Goal: Information Seeking & Learning: Check status

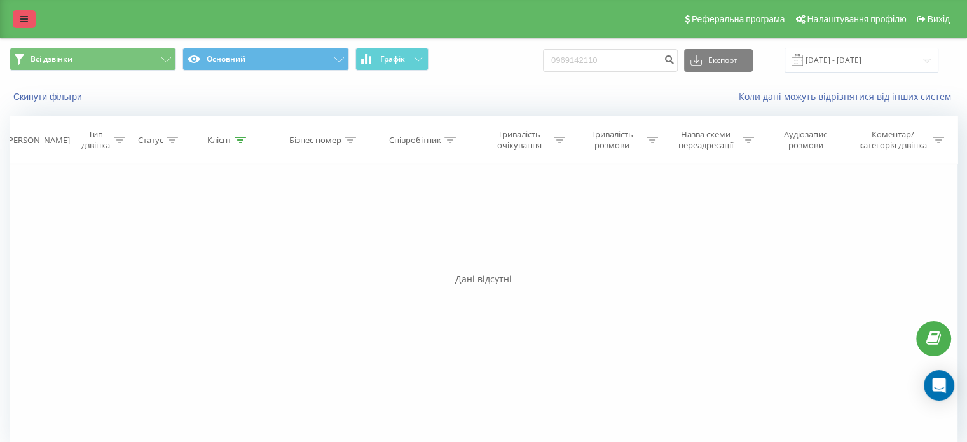
click at [15, 15] on link at bounding box center [24, 19] width 23 height 18
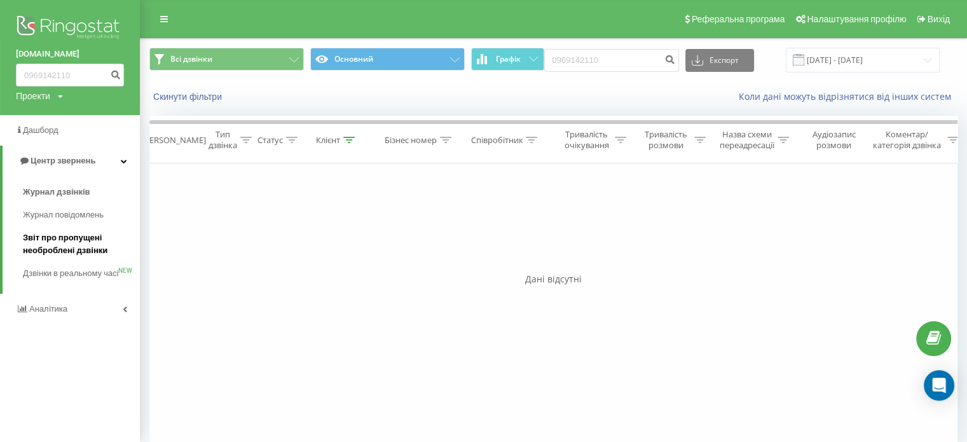
click at [31, 238] on span "Звіт про пропущені необроблені дзвінки" at bounding box center [78, 243] width 111 height 25
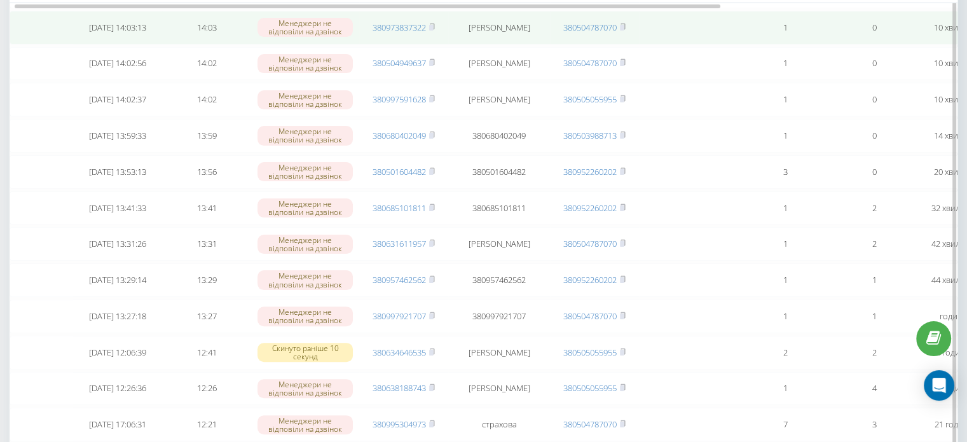
scroll to position [318, 0]
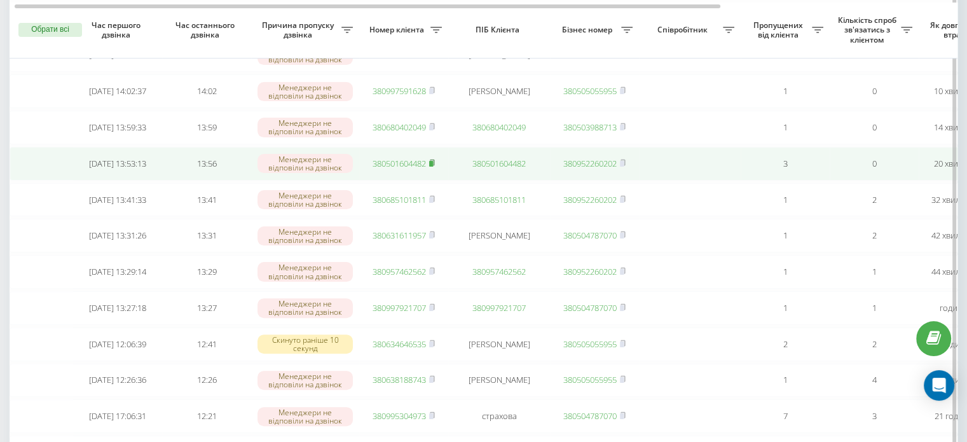
click at [433, 167] on rect at bounding box center [431, 164] width 4 height 6
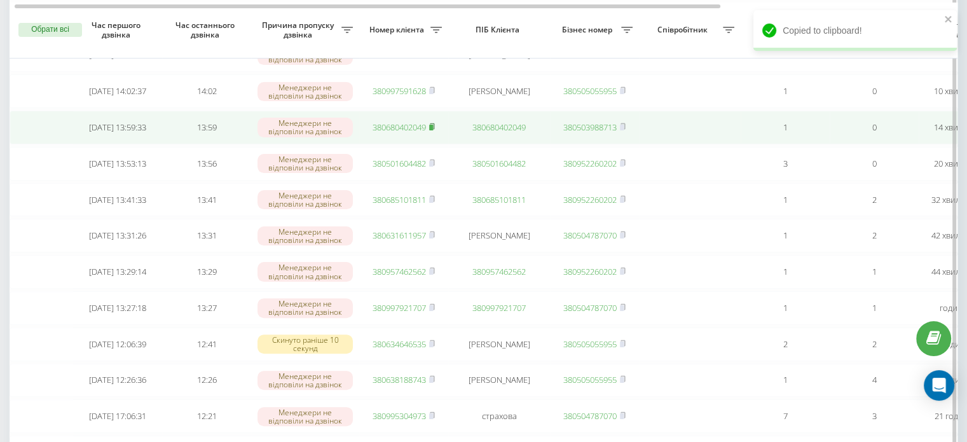
click at [432, 130] on icon at bounding box center [432, 127] width 6 height 8
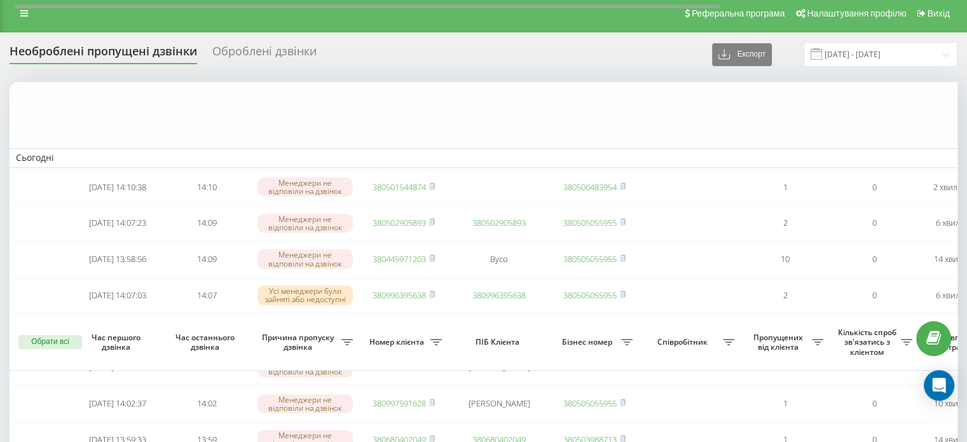
scroll to position [0, 0]
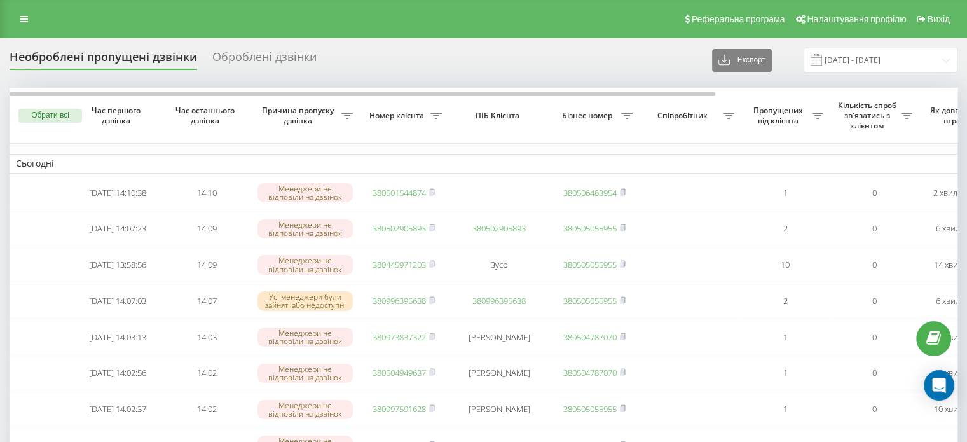
drag, startPoint x: 17, startPoint y: 23, endPoint x: 27, endPoint y: 44, distance: 23.3
click at [17, 23] on link at bounding box center [24, 19] width 23 height 18
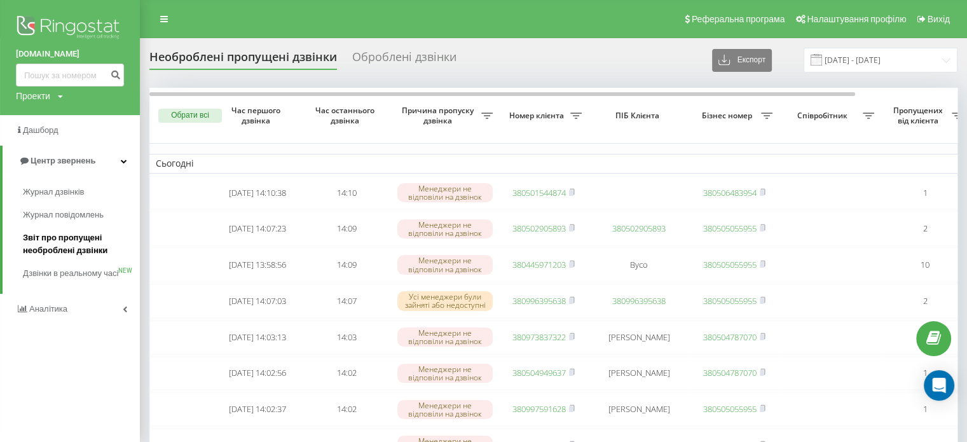
click at [60, 239] on span "Звіт про пропущені необроблені дзвінки" at bounding box center [78, 243] width 111 height 25
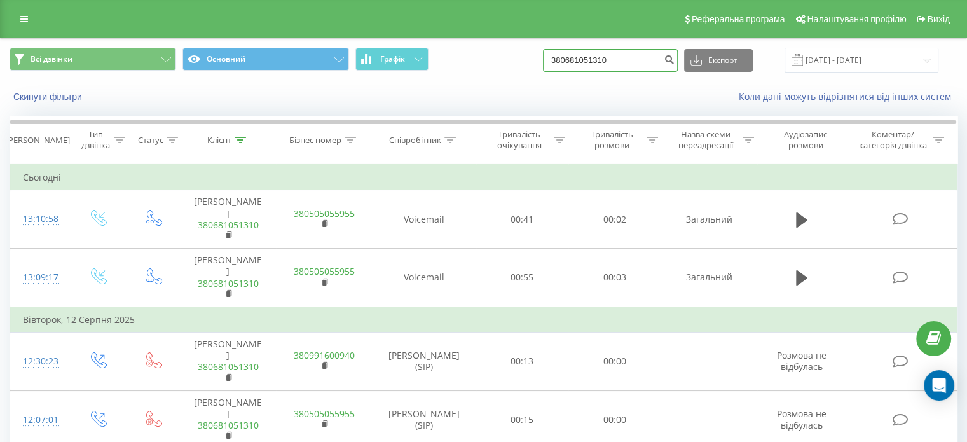
drag, startPoint x: 634, startPoint y: 61, endPoint x: 434, endPoint y: 50, distance: 200.5
click at [434, 50] on div "Всі дзвінки Основний Графік 380681051310 Експорт .csv .xls .xlsx 19.06.2025 - 1…" at bounding box center [484, 60] width 948 height 25
paste input "501604482"
type input "380501604482"
click at [674, 60] on icon "submit" at bounding box center [669, 58] width 11 height 8
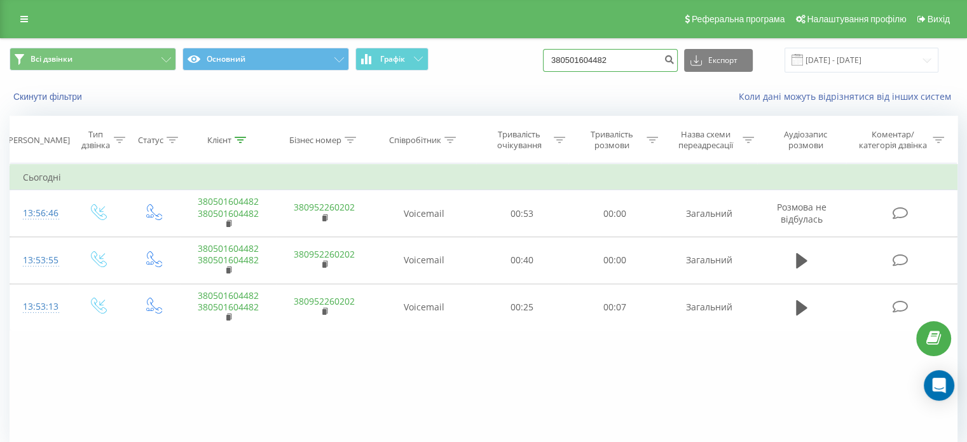
drag, startPoint x: 628, startPoint y: 52, endPoint x: 402, endPoint y: 39, distance: 226.0
click at [402, 39] on div "Всі дзвінки Основний Графік 380501604482 Експорт .csv .xls .xlsx 19.06.2025 - 1…" at bounding box center [484, 60] width 966 height 43
paste input "680402049"
type input "380680402049"
click at [674, 61] on icon "submit" at bounding box center [669, 58] width 11 height 8
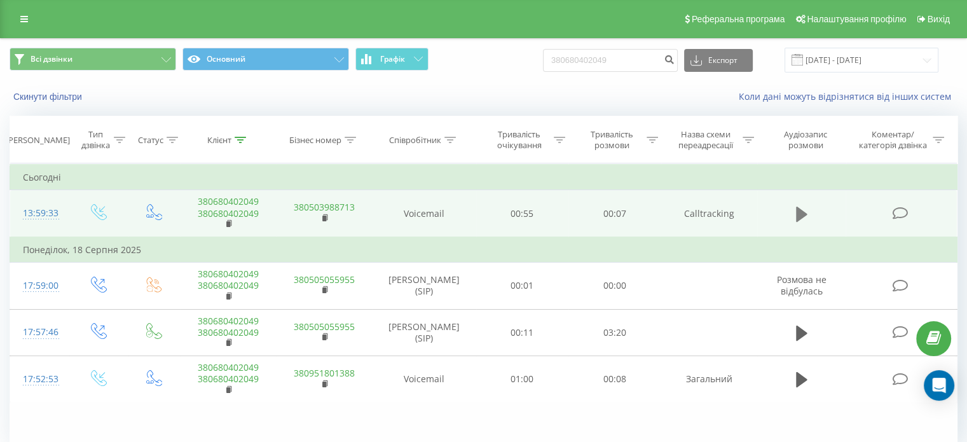
click at [802, 208] on icon at bounding box center [801, 214] width 11 height 18
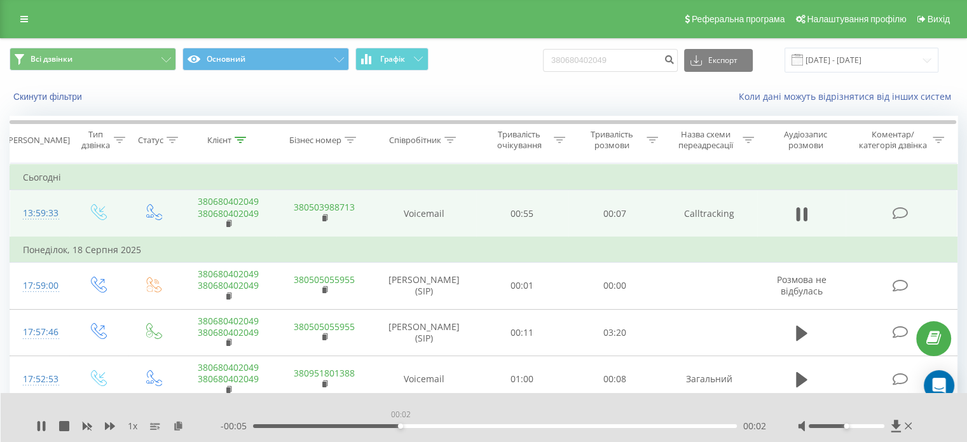
click at [400, 426] on div "00:02" at bounding box center [495, 426] width 484 height 4
click at [465, 428] on div "- 00:05 00:03 00:03" at bounding box center [493, 426] width 545 height 13
click at [498, 424] on div "00:04" at bounding box center [495, 426] width 484 height 4
drag, startPoint x: 624, startPoint y: 425, endPoint x: 603, endPoint y: 439, distance: 25.6
click at [624, 425] on div "00:06" at bounding box center [495, 426] width 484 height 4
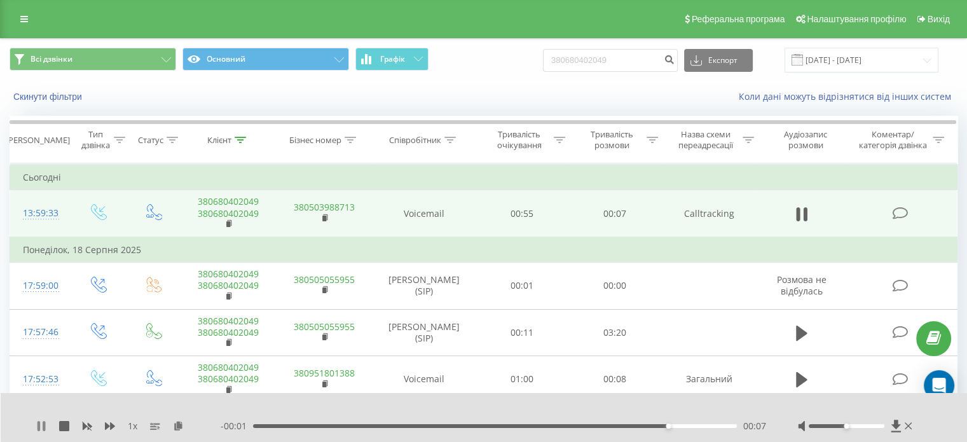
click at [41, 421] on icon at bounding box center [41, 426] width 10 height 10
drag, startPoint x: 625, startPoint y: 59, endPoint x: 464, endPoint y: 55, distance: 161.5
click at [464, 55] on div "Всі дзвінки Основний Графік 380680402049 Експорт .csv .xls .xlsx 19.06.2025 - 1…" at bounding box center [484, 60] width 948 height 25
paste input "979425363"
click at [669, 55] on input "380979425363" at bounding box center [610, 60] width 135 height 23
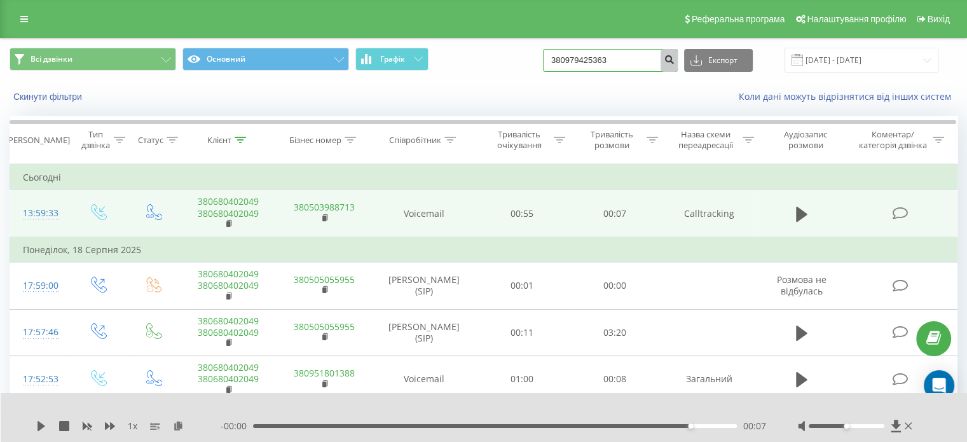
type input "380979425363"
click at [674, 60] on icon "submit" at bounding box center [669, 58] width 11 height 8
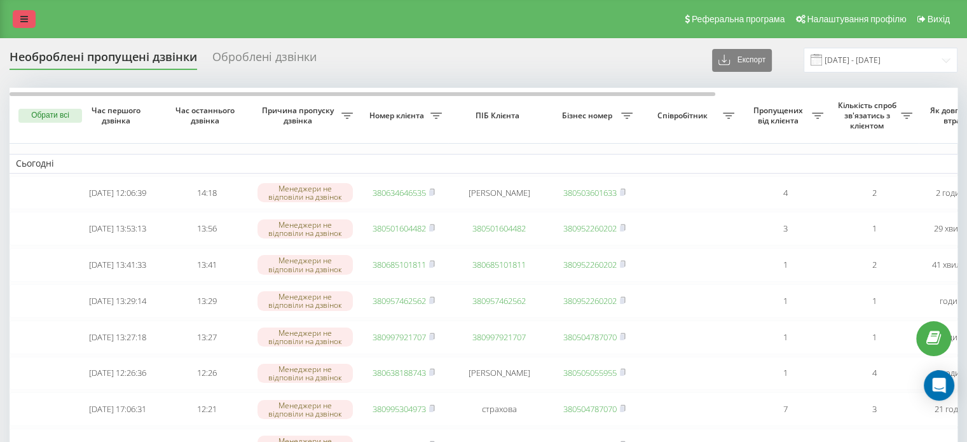
click at [15, 13] on link at bounding box center [24, 19] width 23 height 18
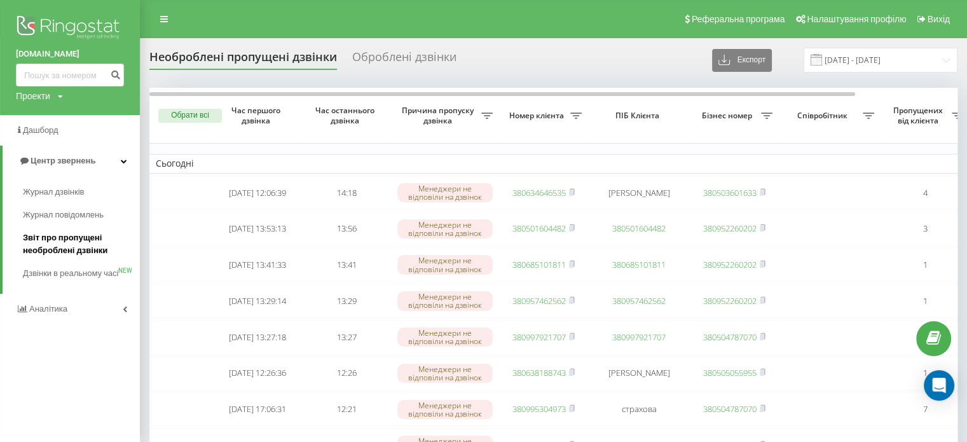
click at [78, 238] on span "Звіт про пропущені необроблені дзвінки" at bounding box center [78, 243] width 111 height 25
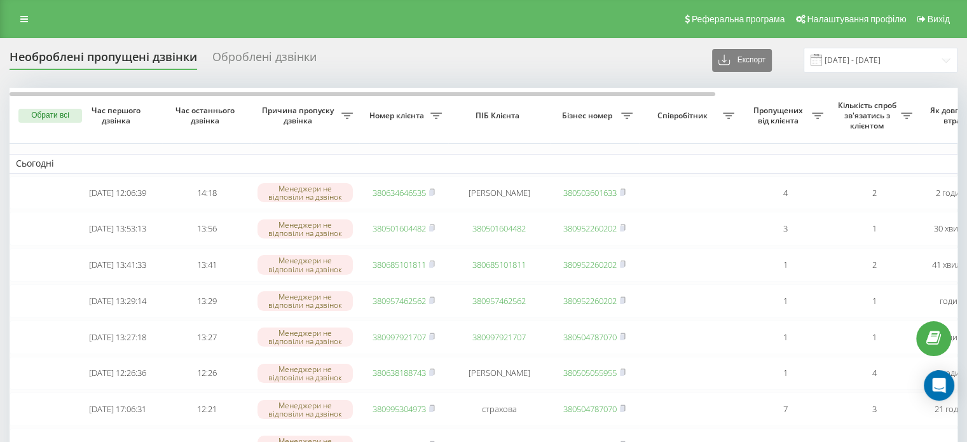
drag, startPoint x: 23, startPoint y: 18, endPoint x: 23, endPoint y: 31, distance: 12.1
click at [23, 18] on icon at bounding box center [24, 19] width 8 height 9
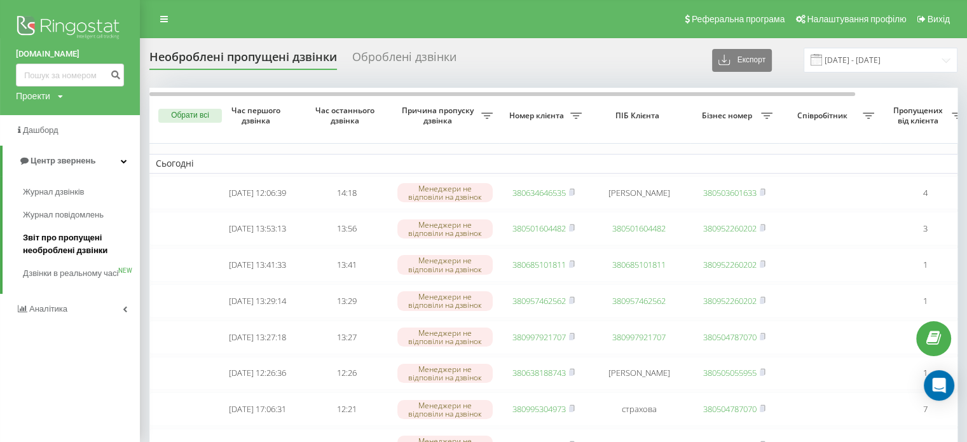
click at [64, 238] on span "Звіт про пропущені необроблені дзвінки" at bounding box center [78, 243] width 111 height 25
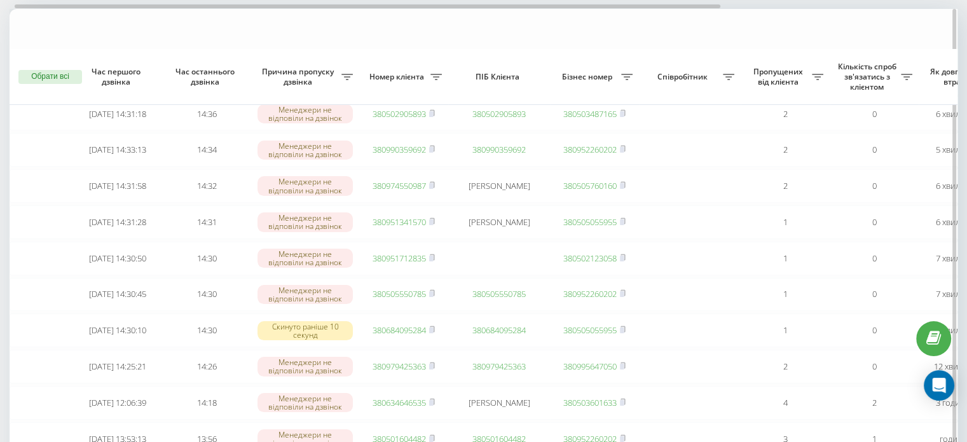
scroll to position [127, 0]
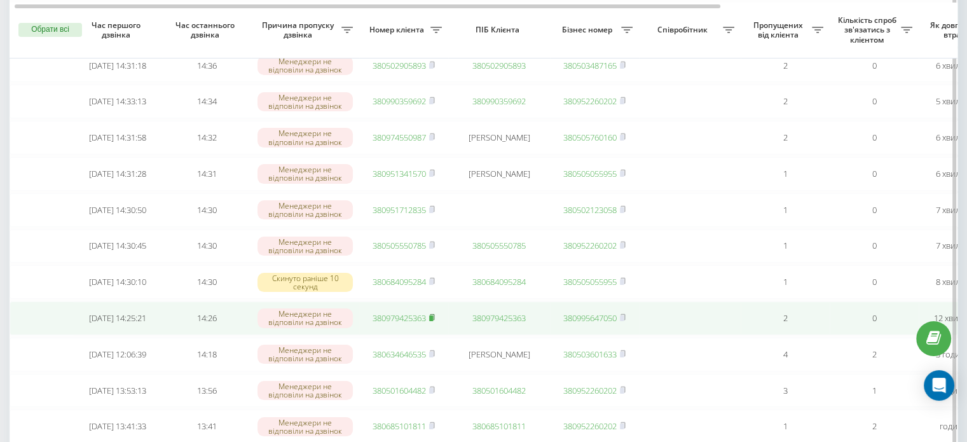
click at [432, 321] on rect at bounding box center [431, 318] width 4 height 6
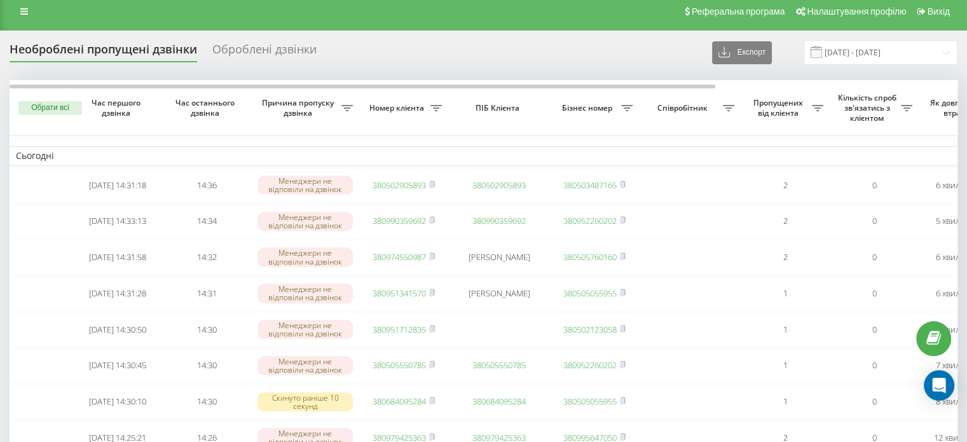
scroll to position [0, 0]
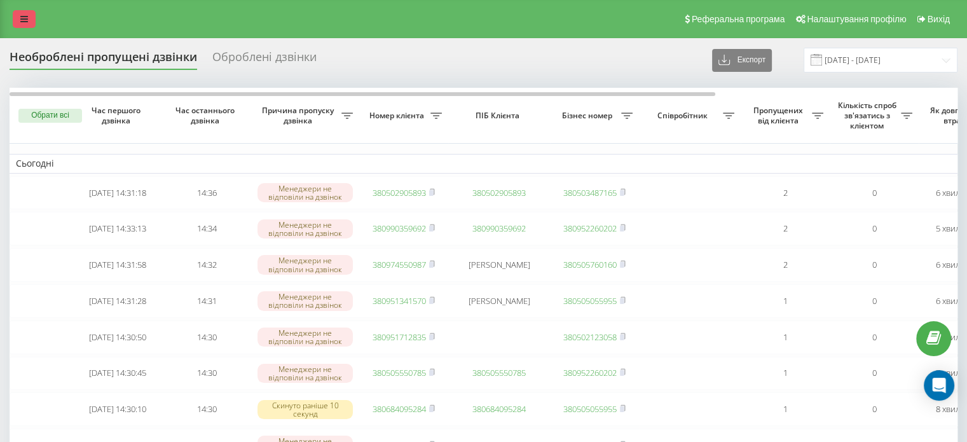
click at [18, 10] on link at bounding box center [24, 19] width 23 height 18
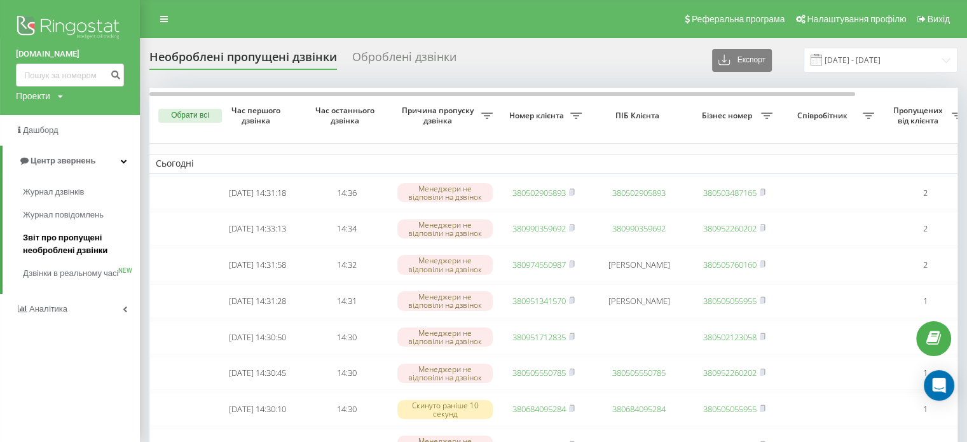
click at [62, 242] on span "Звіт про пропущені необроблені дзвінки" at bounding box center [78, 243] width 111 height 25
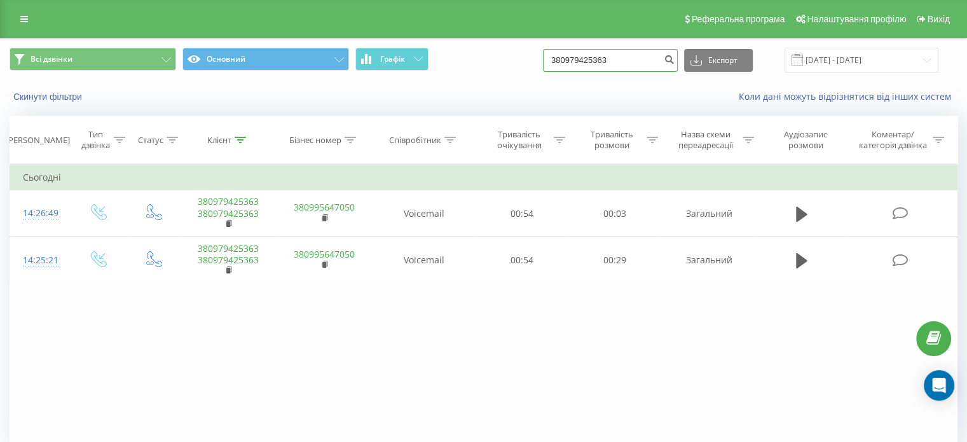
drag, startPoint x: 635, startPoint y: 58, endPoint x: 470, endPoint y: 55, distance: 164.6
click at [470, 55] on div "Всі дзвінки Основний Графік 380979425363 Експорт .csv .xls .xlsx [DATE] - [DATE]" at bounding box center [484, 60] width 948 height 25
paste input "684095284"
type input "380684095284"
click at [674, 62] on icon "submit" at bounding box center [669, 58] width 11 height 8
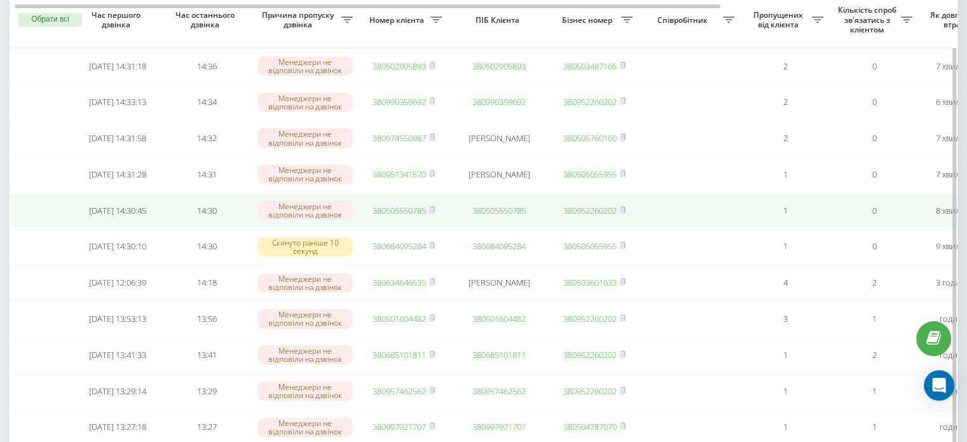
scroll to position [127, 0]
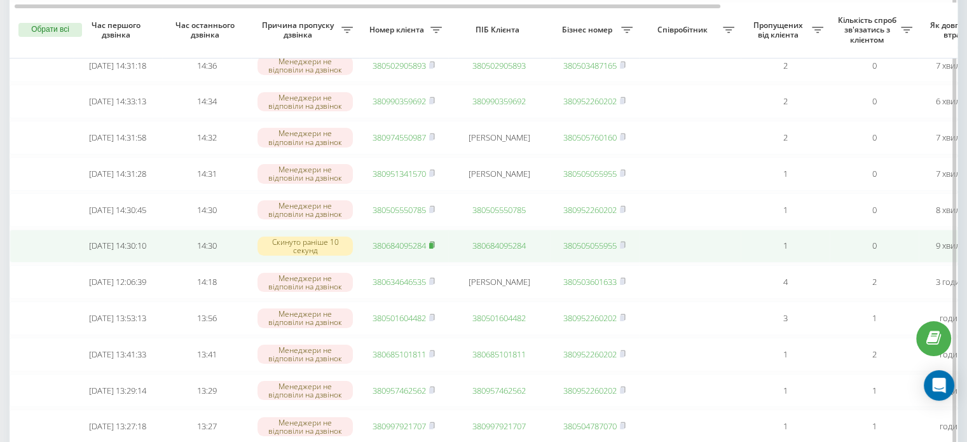
click at [433, 249] on rect at bounding box center [431, 246] width 4 height 6
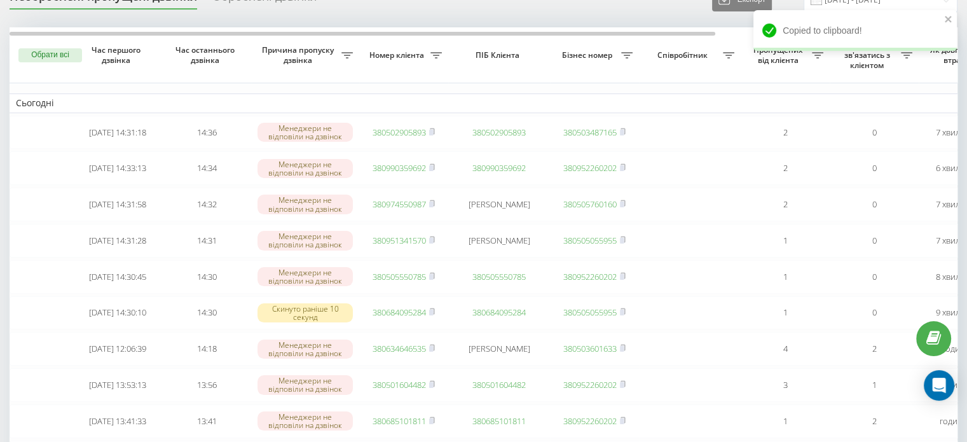
scroll to position [0, 0]
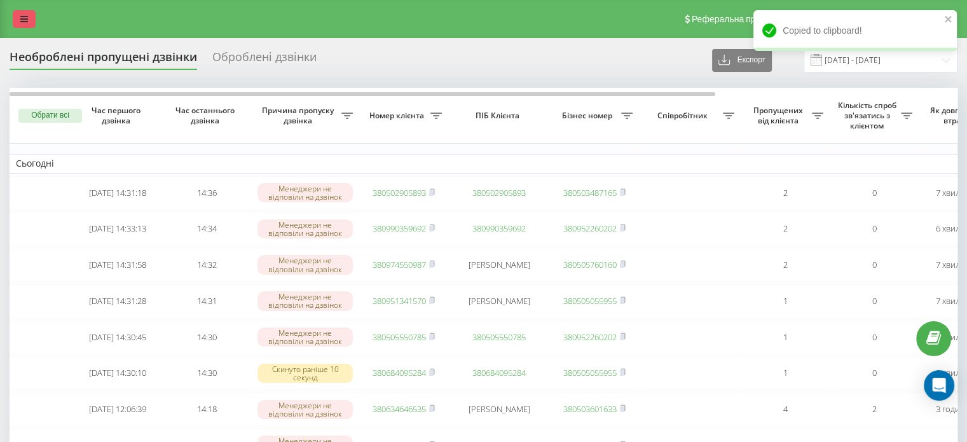
drag, startPoint x: 23, startPoint y: 7, endPoint x: 22, endPoint y: 18, distance: 10.9
click at [23, 7] on div "Реферальна програма Налаштування профілю Вихід" at bounding box center [483, 19] width 967 height 38
click at [23, 21] on icon at bounding box center [24, 19] width 8 height 9
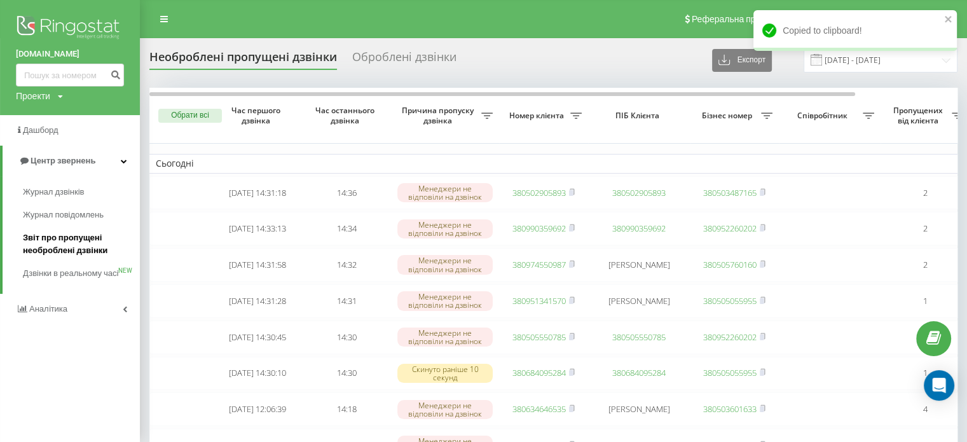
click at [51, 251] on span "Звіт про пропущені необроблені дзвінки" at bounding box center [78, 243] width 111 height 25
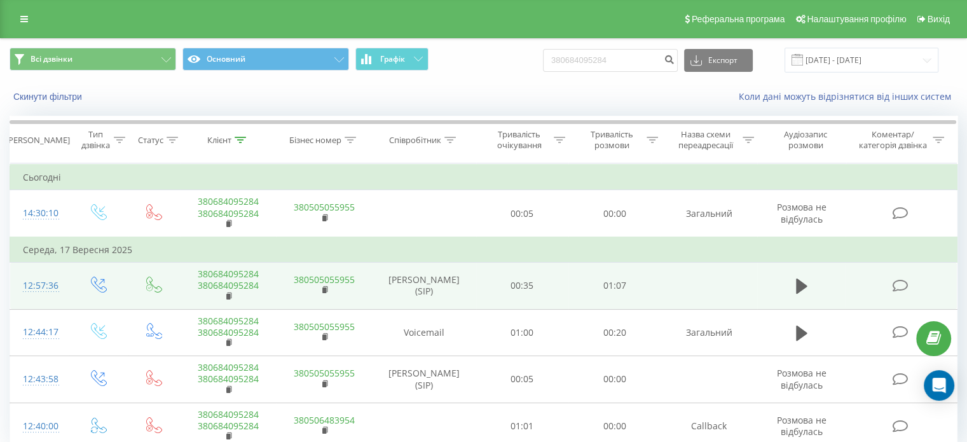
click at [778, 231] on div "Всі дзвінки Основний Графік 380684095284 Експорт .csv .xls .xlsx [DATE] - [DATE…" at bounding box center [484, 268] width 948 height 458
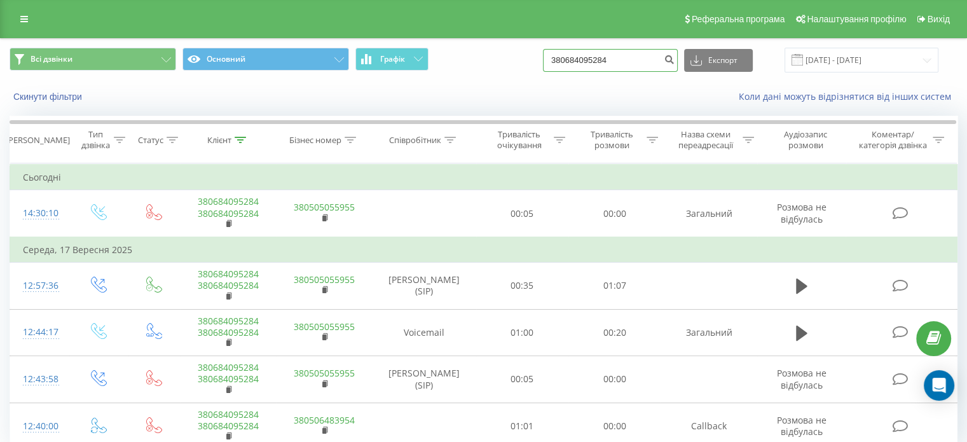
drag, startPoint x: 644, startPoint y: 11, endPoint x: 471, endPoint y: -17, distance: 175.1
click at [471, 0] on html "[DOMAIN_NAME] 380684095284 Проекти [DOMAIN_NAME] Дашборд Центр звернень Журнал …" at bounding box center [483, 221] width 967 height 442
paste input "67388178"
type input "380667388178"
click at [678, 53] on button "submit" at bounding box center [668, 60] width 17 height 23
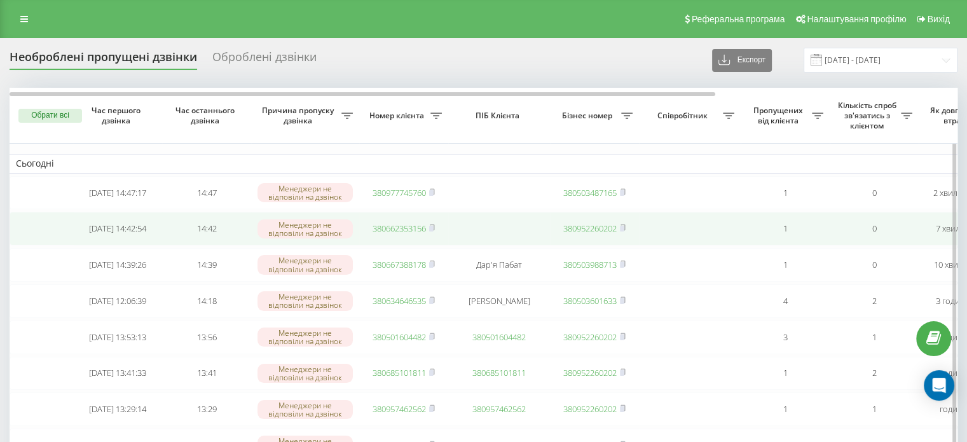
drag, startPoint x: 434, startPoint y: 266, endPoint x: 422, endPoint y: 247, distance: 22.2
click at [433, 266] on rect at bounding box center [431, 265] width 4 height 6
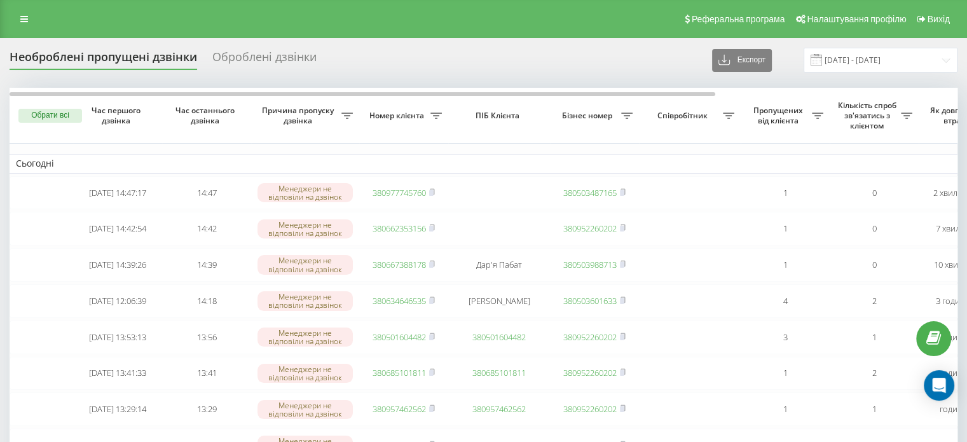
drag, startPoint x: 26, startPoint y: 20, endPoint x: 35, endPoint y: 50, distance: 31.8
click at [26, 20] on icon at bounding box center [24, 19] width 8 height 9
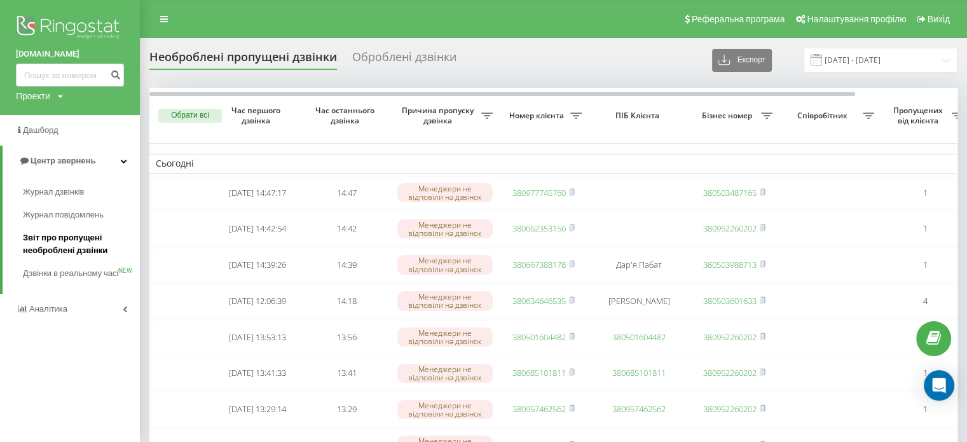
click at [49, 231] on span "Звіт про пропущені необроблені дзвінки" at bounding box center [78, 243] width 111 height 25
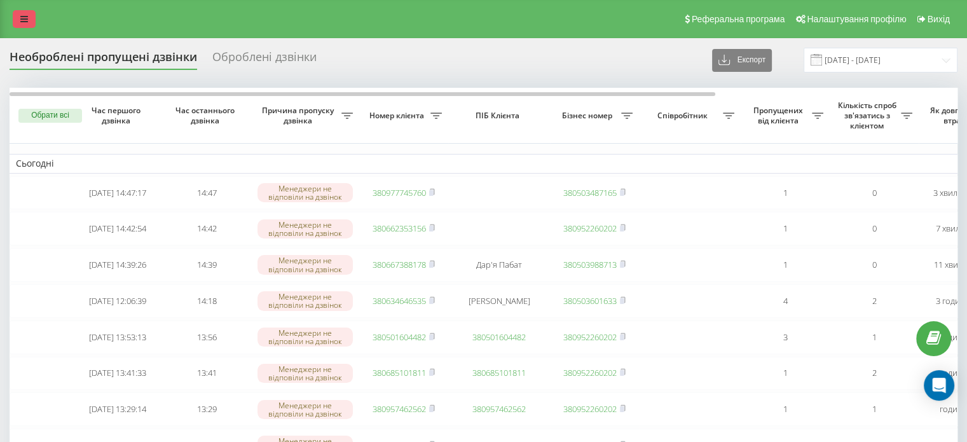
click at [29, 20] on link at bounding box center [24, 19] width 23 height 18
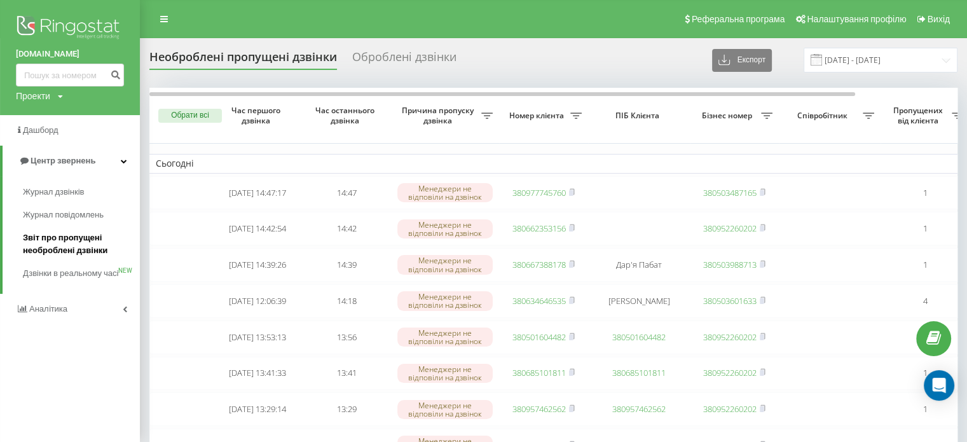
click at [62, 249] on span "Звіт про пропущені необроблені дзвінки" at bounding box center [78, 243] width 111 height 25
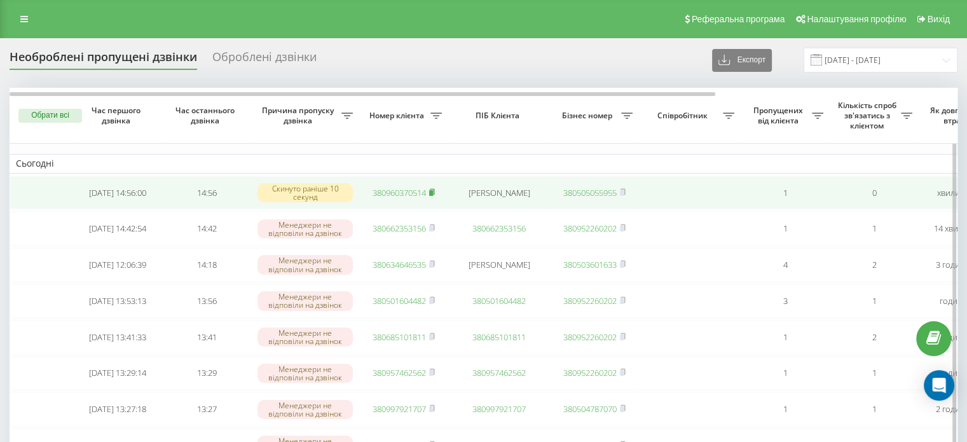
click at [434, 192] on icon at bounding box center [432, 191] width 4 height 6
